Goal: Task Accomplishment & Management: Manage account settings

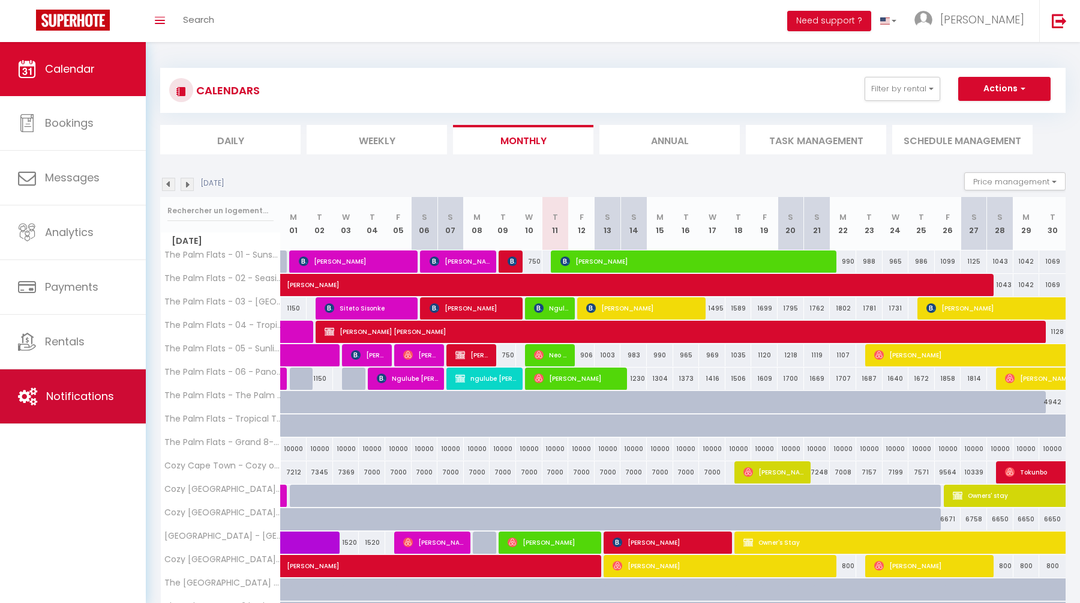
click at [93, 394] on span "Notifications" at bounding box center [80, 395] width 68 height 15
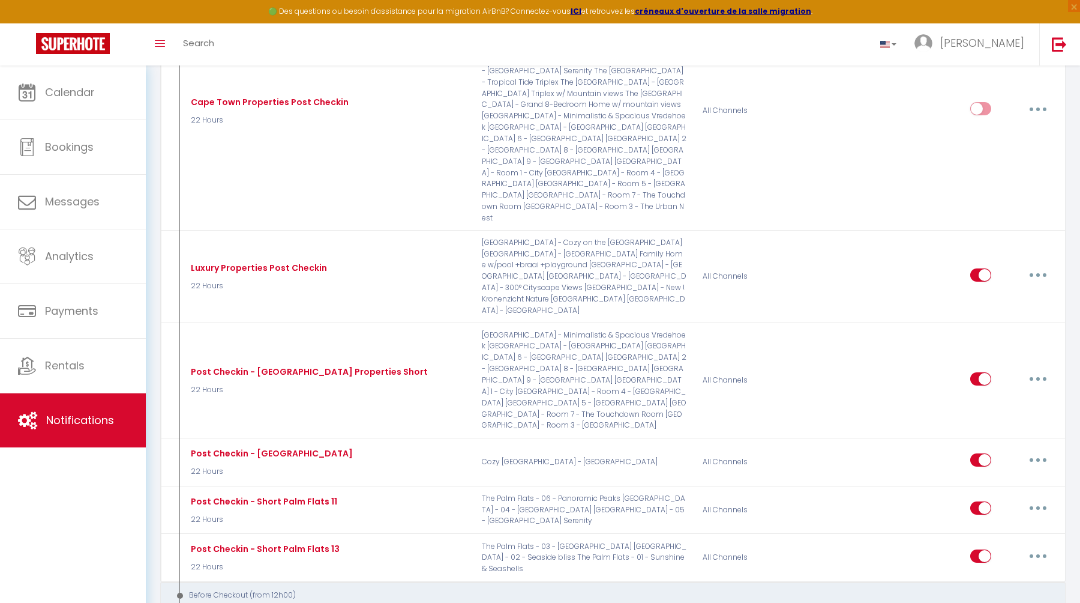
scroll to position [1554, 0]
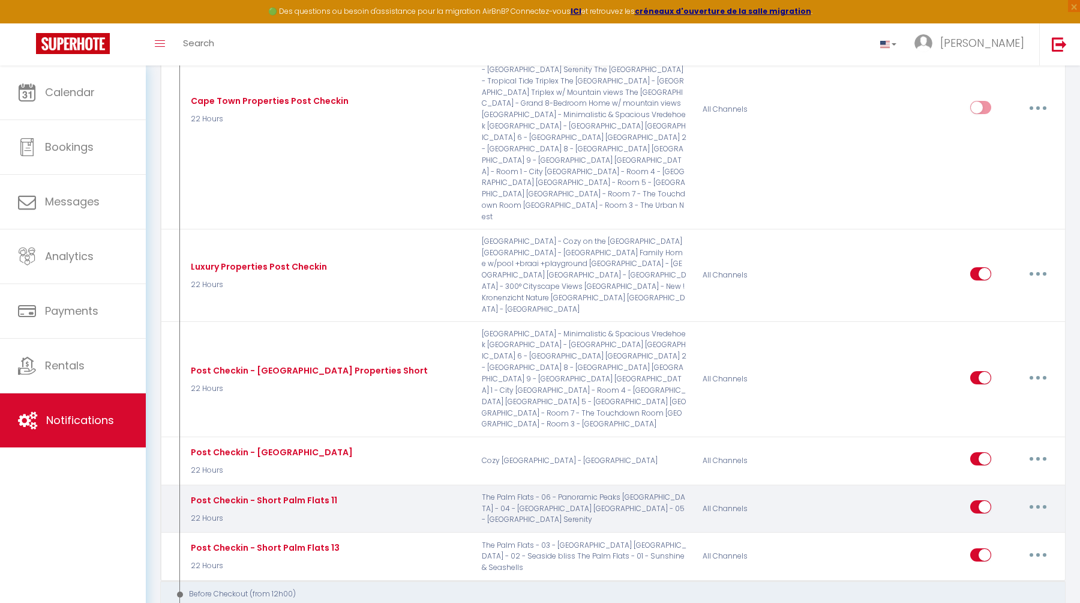
click at [1032, 497] on button "button" at bounding box center [1039, 506] width 34 height 19
click at [1025, 524] on link "Edit" at bounding box center [1007, 534] width 89 height 20
type input "Post Checkin - Short Palm Flats 11"
select select "3"
select select "22 Hours"
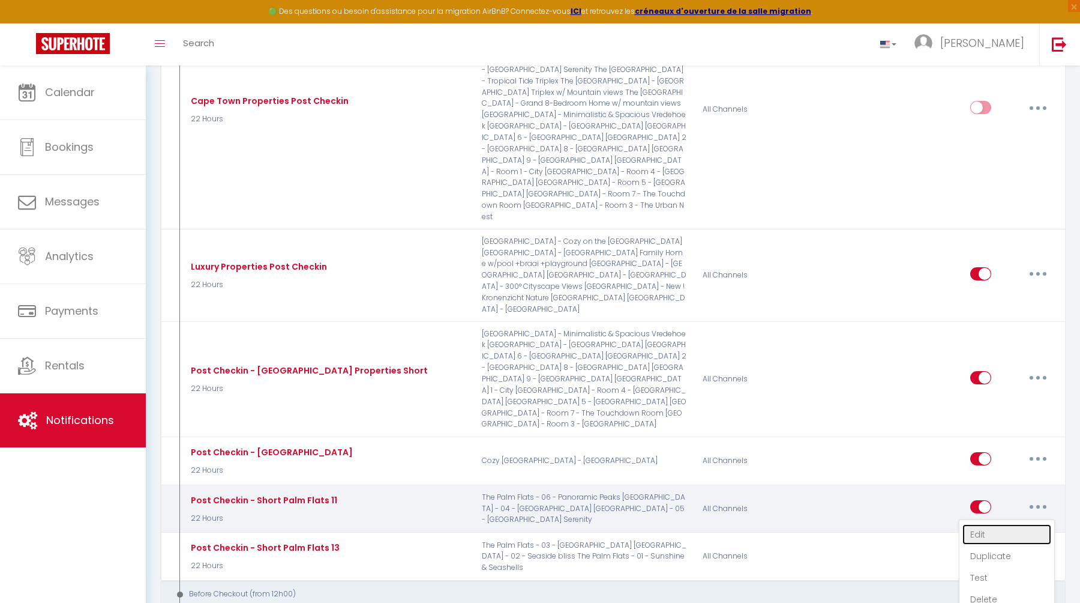
select select "if_booking_is_paid"
checkbox input "true"
checkbox input "false"
checkbox input "true"
radio input "true"
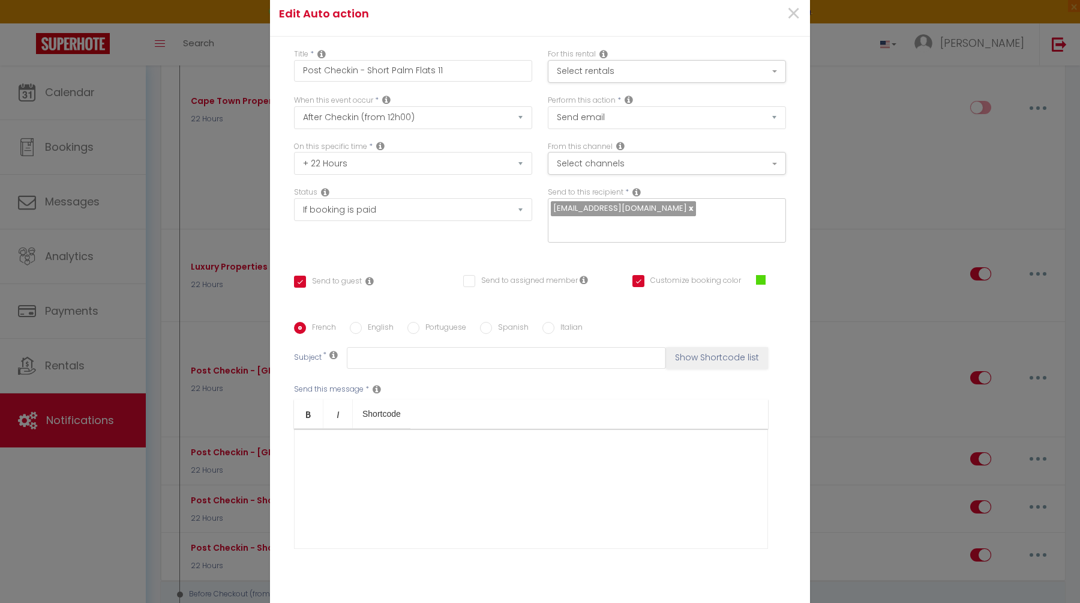
click at [375, 322] on label "English" at bounding box center [378, 328] width 32 height 13
click at [362, 322] on input "English" at bounding box center [356, 328] width 12 height 12
radio input "true"
checkbox input "true"
checkbox input "false"
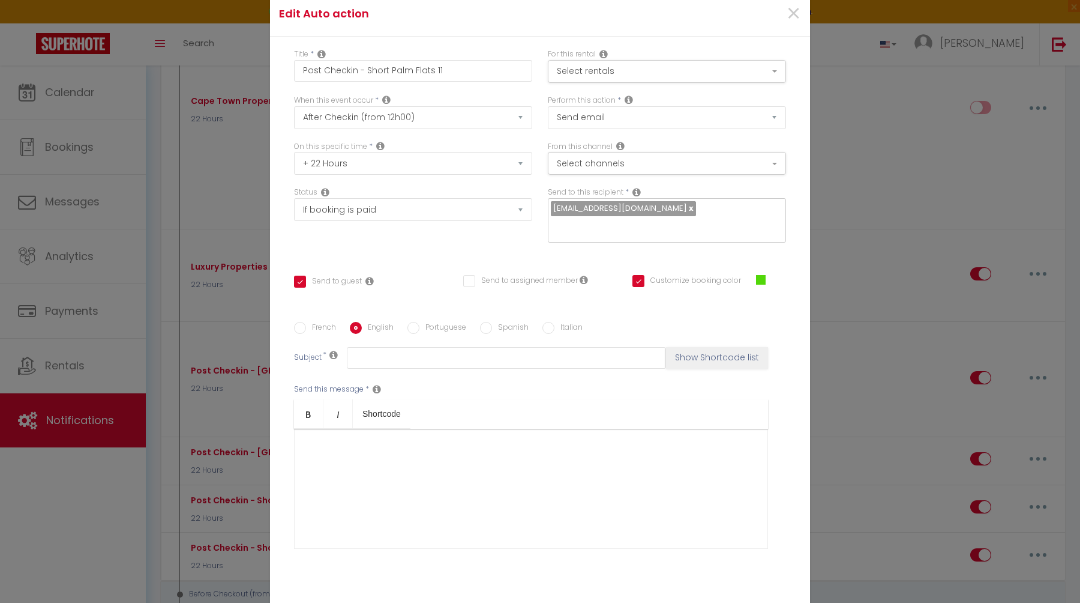
checkbox input "true"
type input "Welcome to [GEOGRAPHIC_DATA]"
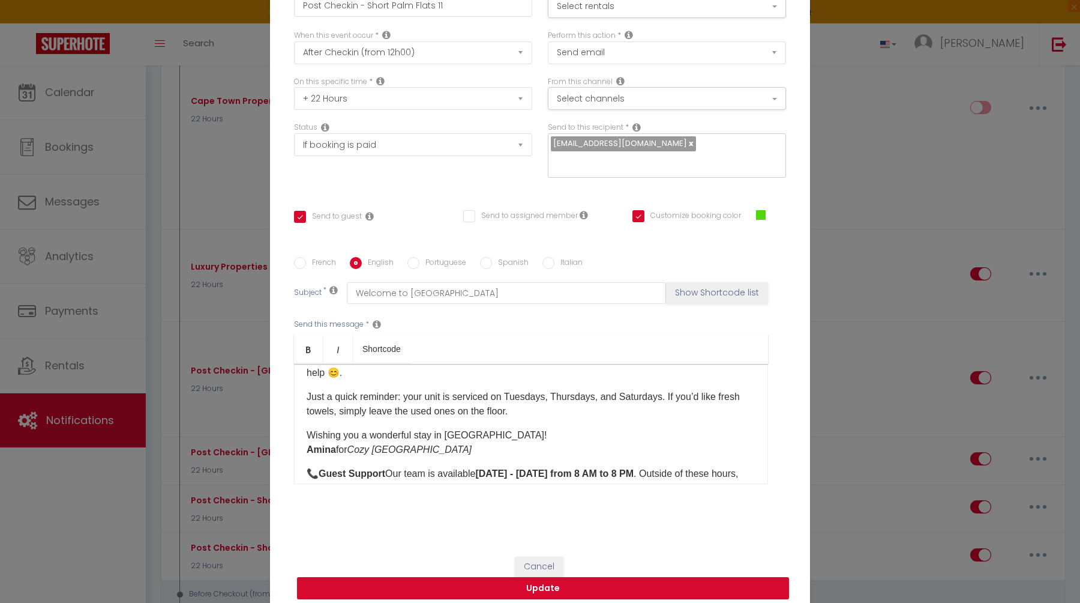
scroll to position [0, 0]
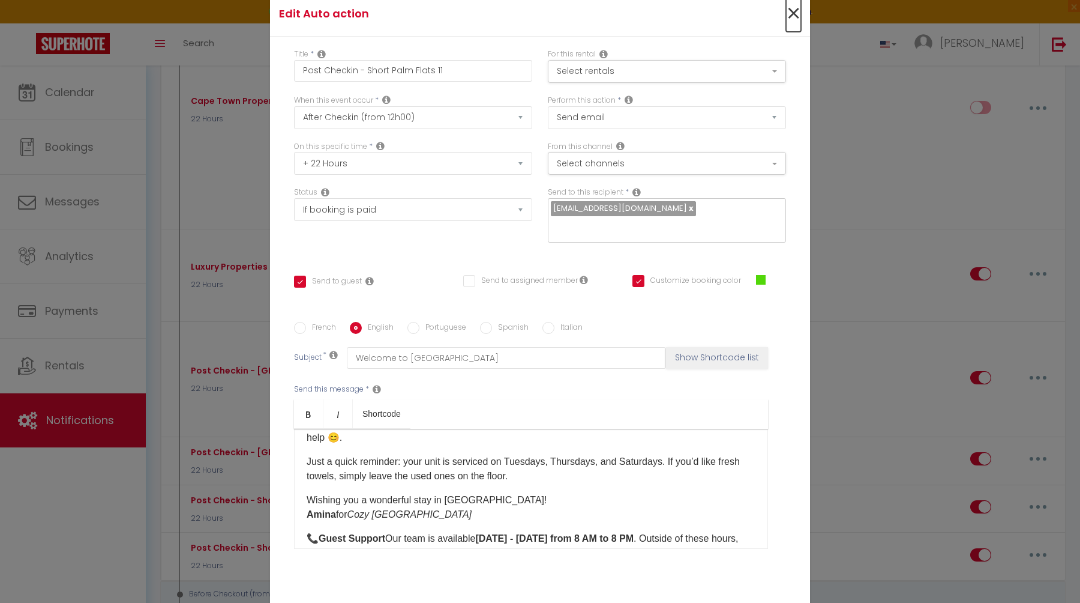
click at [798, 24] on span "×" at bounding box center [793, 14] width 15 height 36
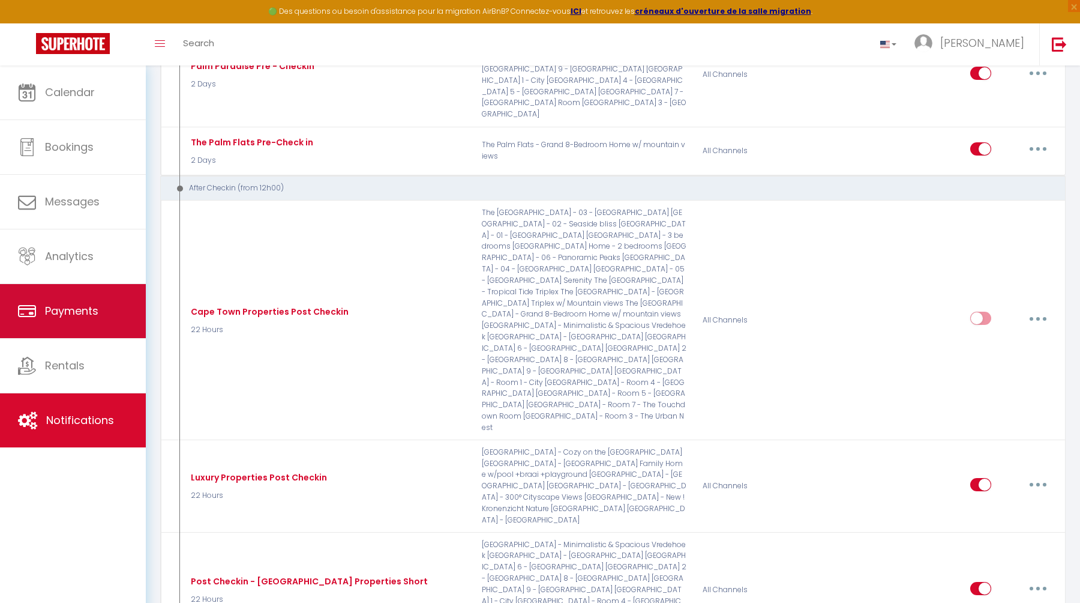
scroll to position [1206, 0]
